Goal: Use online tool/utility

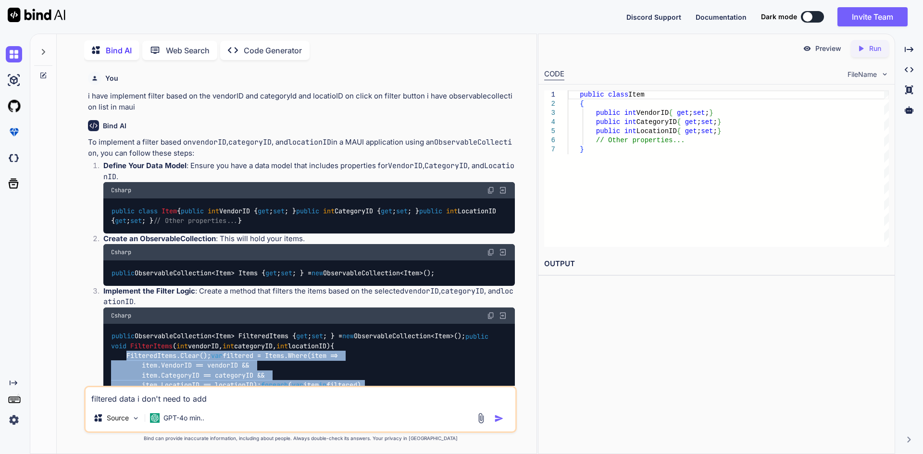
scroll to position [289, 0]
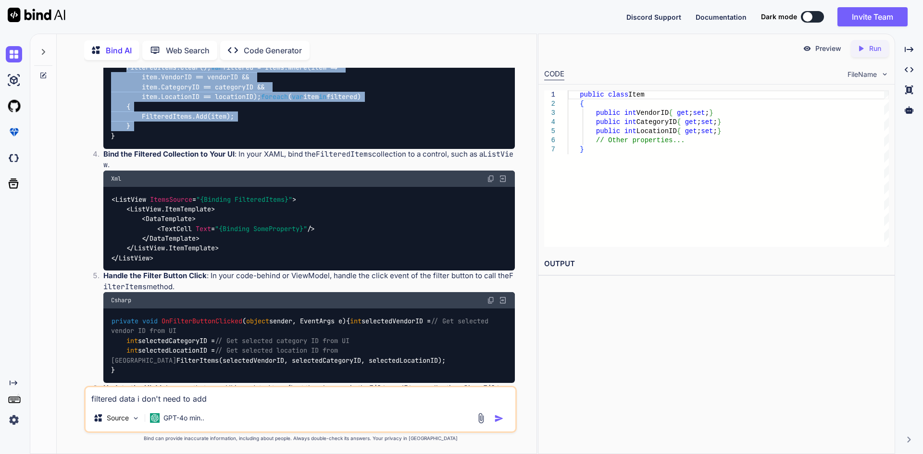
drag, startPoint x: 204, startPoint y: 392, endPoint x: 221, endPoint y: 397, distance: 17.5
click at [204, 392] on textarea "filtered data i don't need to add" at bounding box center [301, 396] width 430 height 17
click at [96, 392] on textarea "filtered data i don't need to add" at bounding box center [301, 396] width 430 height 17
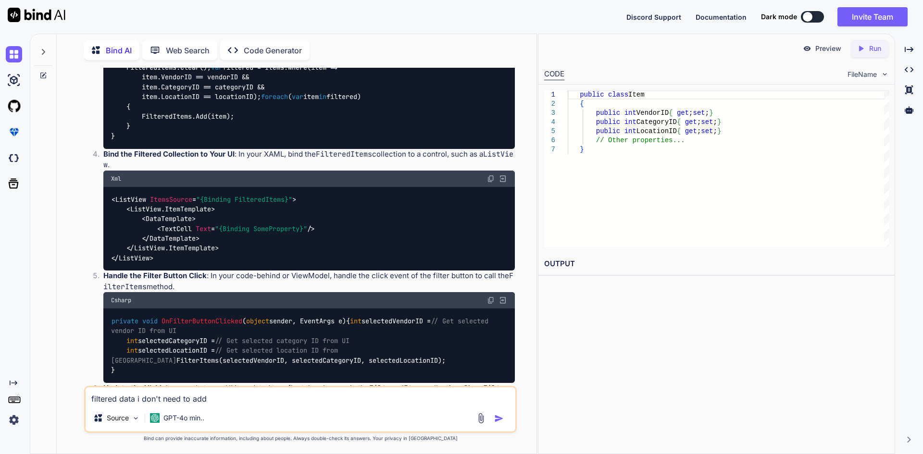
click at [216, 399] on textarea "filtered data i don't need to add" at bounding box center [301, 396] width 430 height 17
drag, startPoint x: 213, startPoint y: 398, endPoint x: 82, endPoint y: 400, distance: 131.3
click at [82, 400] on div "You i have implement filter based on the vendorID and categoryId and locatioID …" at bounding box center [300, 261] width 472 height 386
paste textarea "• Integrate delete service reminder API. • Implement functionality to view serv…"
type textarea "• Integrate delete service reminder API. • Implement functionality to view serv…"
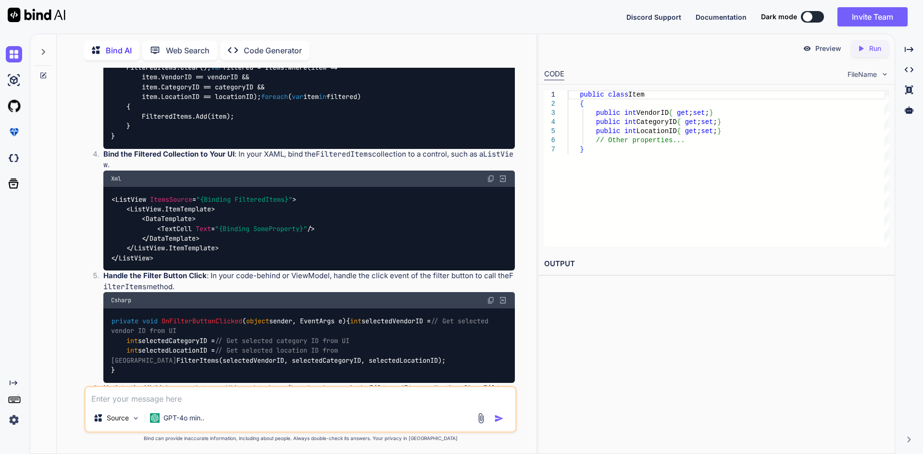
click at [322, 396] on textarea at bounding box center [301, 396] width 430 height 17
click at [246, 396] on textarea at bounding box center [301, 396] width 430 height 17
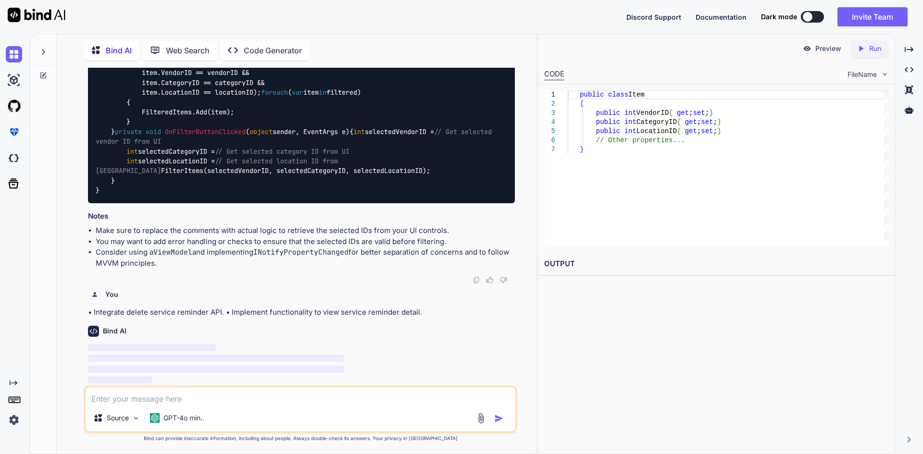
click at [141, 401] on textarea at bounding box center [301, 396] width 430 height 17
click at [140, 401] on textarea at bounding box center [301, 396] width 430 height 17
paste textarea "• Integrate delete service reminder API. • Implement functionality to view serv…"
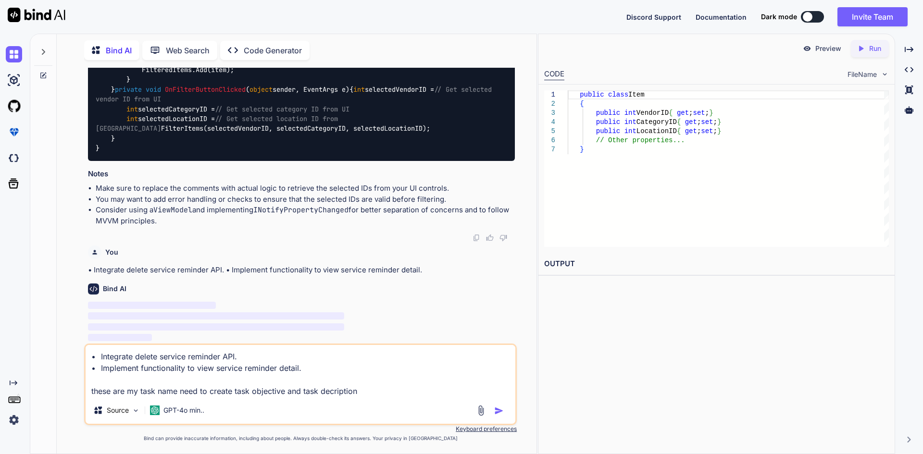
type textarea "• Integrate delete service reminder API. • Implement functionality to view serv…"
drag, startPoint x: 497, startPoint y: 411, endPoint x: 458, endPoint y: 392, distance: 43.2
click at [498, 411] on img "button" at bounding box center [499, 411] width 10 height 10
drag, startPoint x: 367, startPoint y: 389, endPoint x: 91, endPoint y: 347, distance: 279.2
click at [91, 347] on textarea "• Integrate delete service reminder API. • Implement functionality to view serv…" at bounding box center [301, 371] width 430 height 52
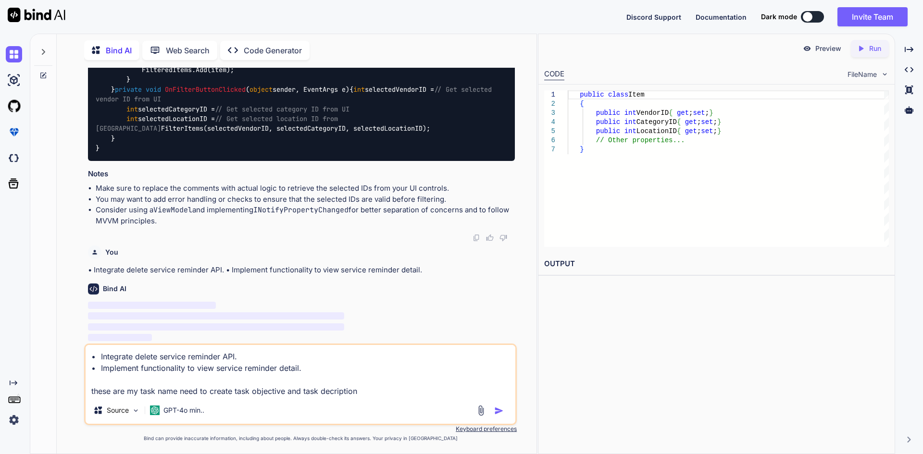
click at [500, 411] on img "button" at bounding box center [499, 411] width 10 height 10
click at [500, 407] on img "button" at bounding box center [499, 411] width 10 height 10
